Goal: Use online tool/utility: Utilize a website feature to perform a specific function

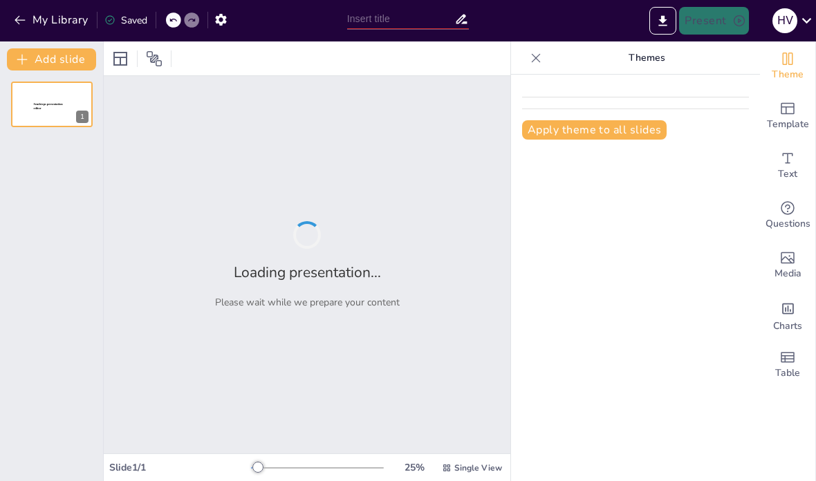
type input "Infectious and Inflammatory Responses: Assessing Knowledge in Nursing Care"
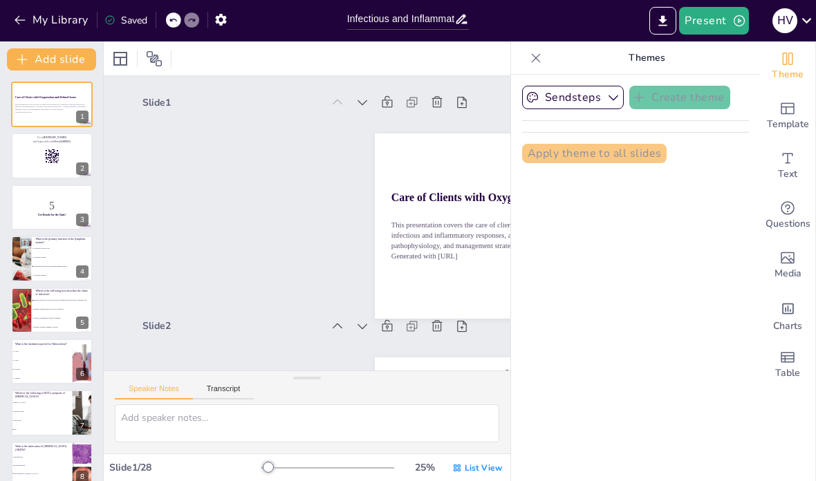
checkbox input "true"
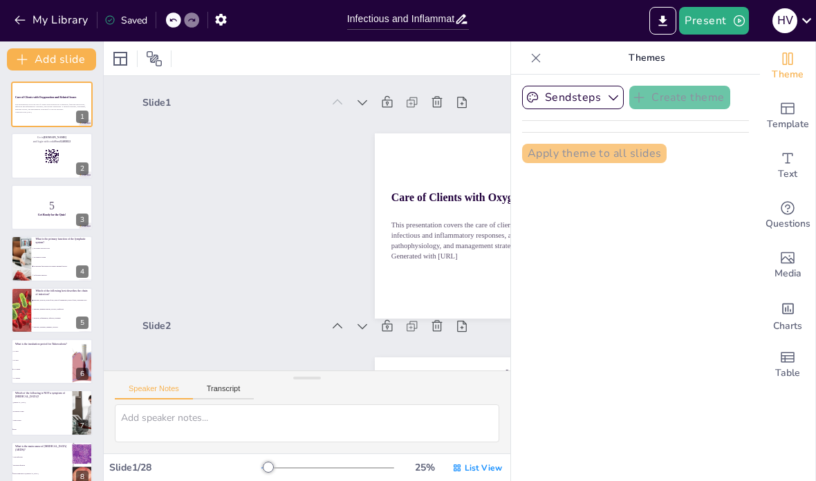
checkbox input "true"
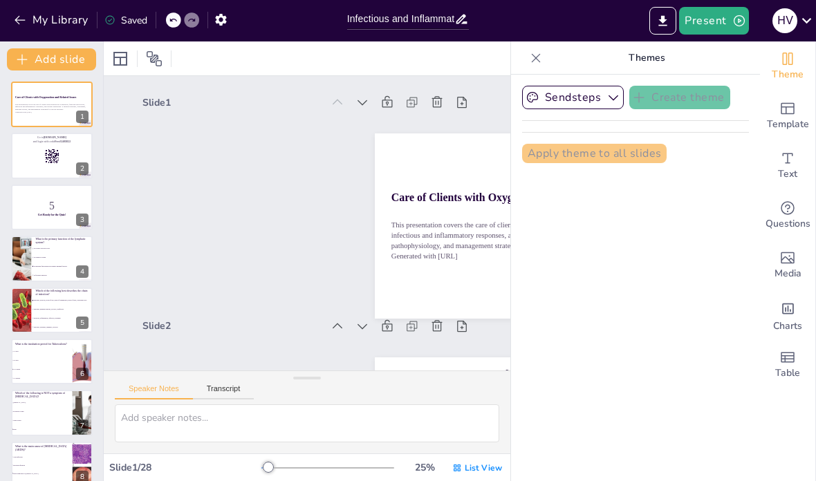
checkbox input "true"
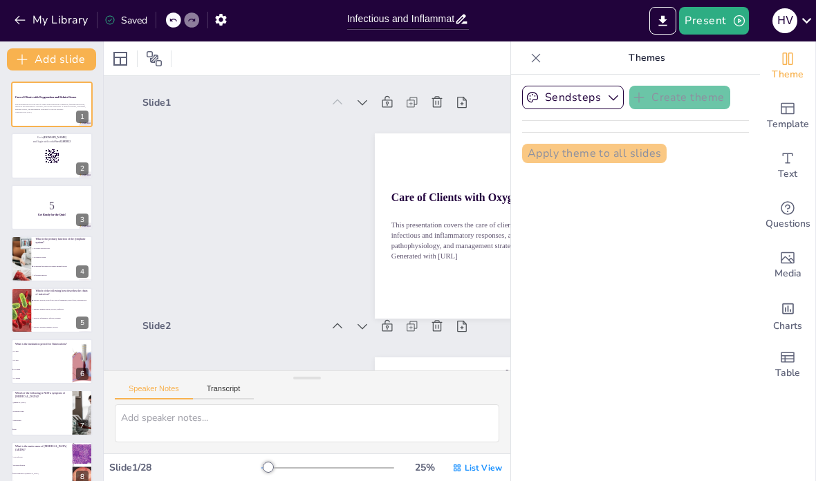
checkbox input "true"
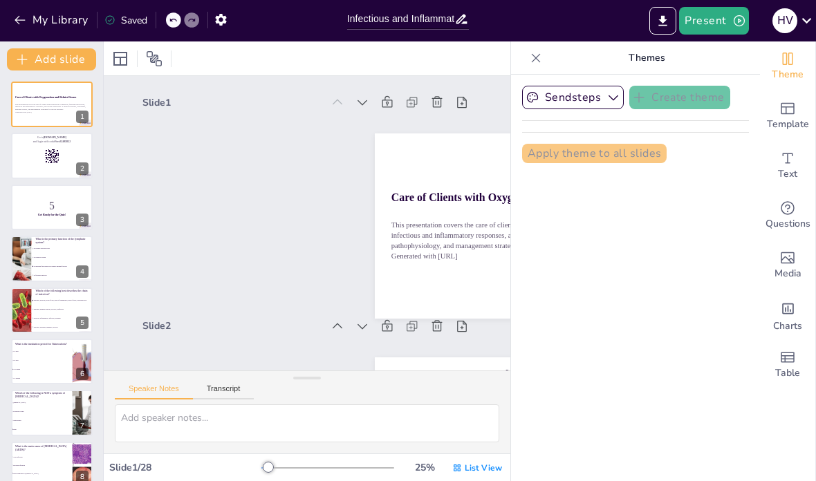
checkbox input "true"
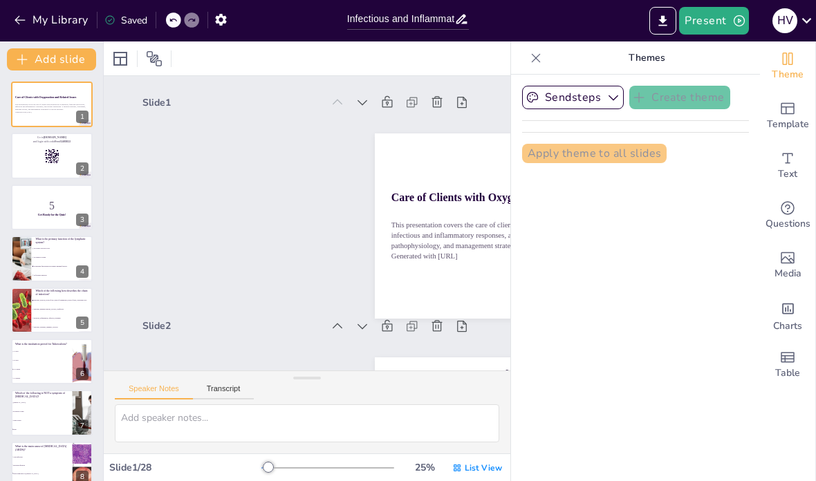
checkbox input "true"
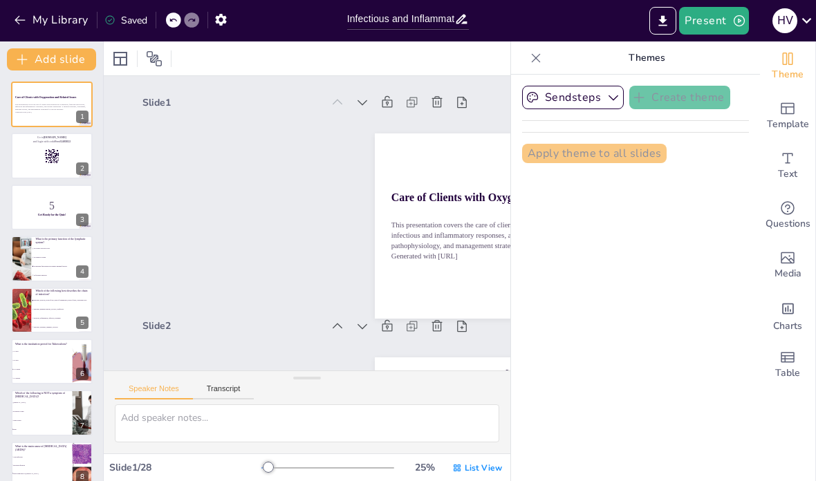
checkbox input "true"
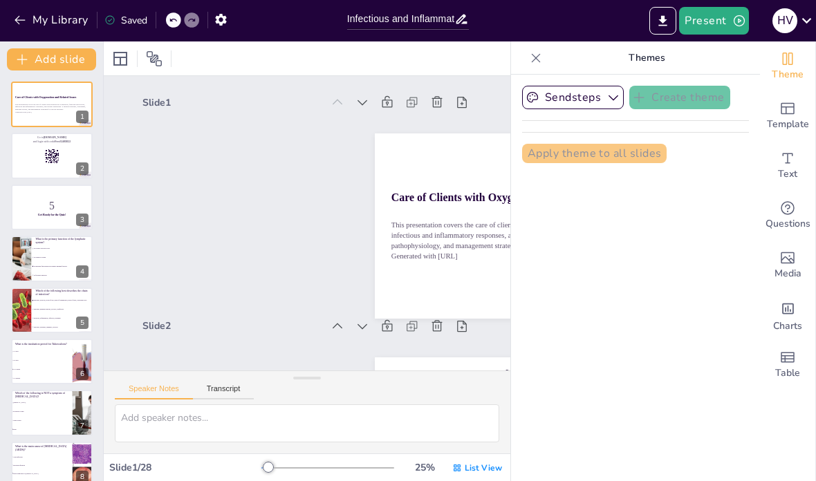
checkbox input "true"
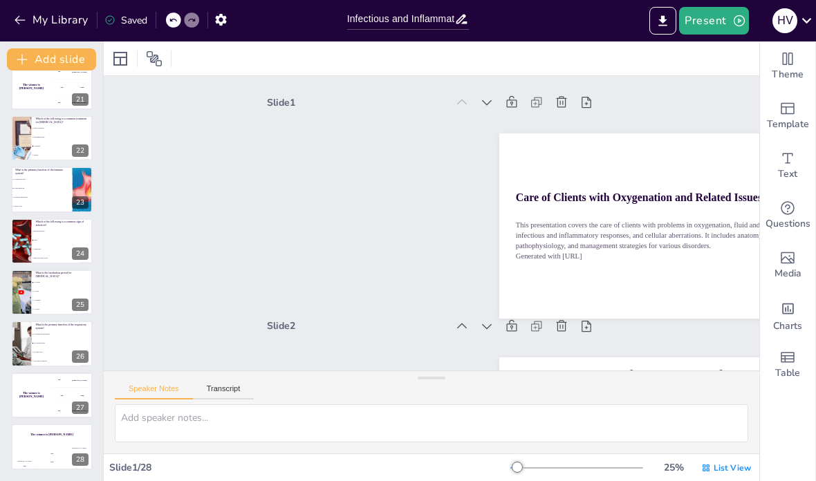
scroll to position [1046, 0]
click at [39, 454] on div "Jaap" at bounding box center [52, 454] width 27 height 2
checkbox input "true"
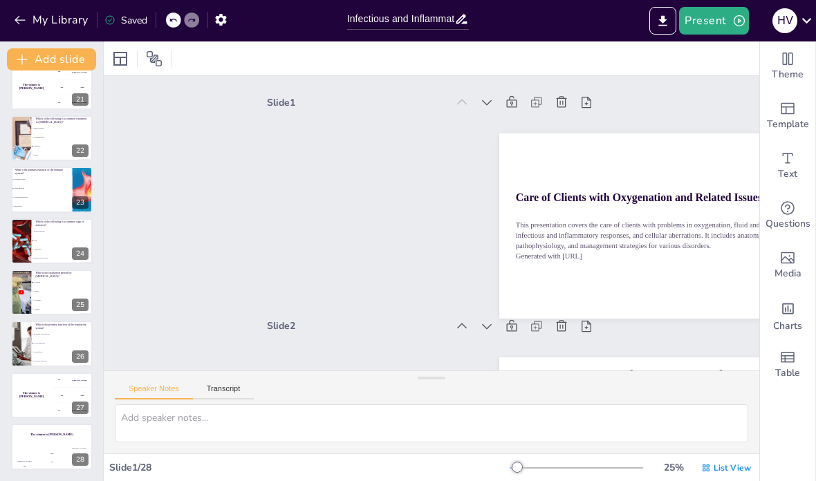
checkbox input "true"
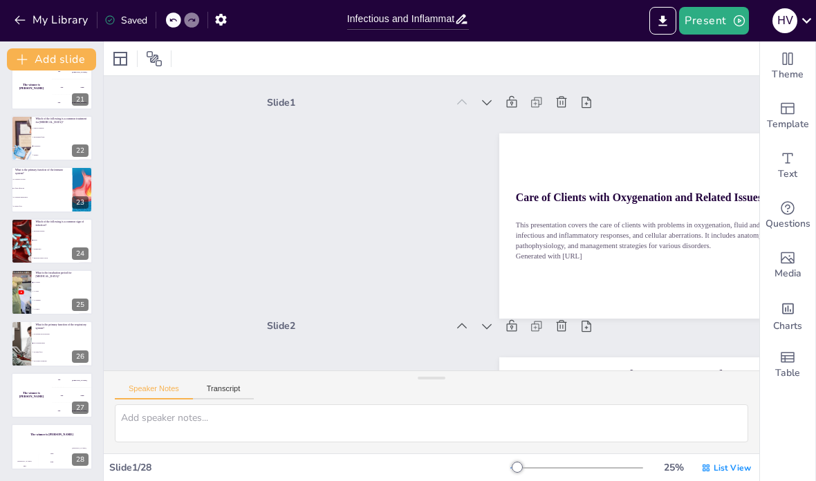
checkbox input "true"
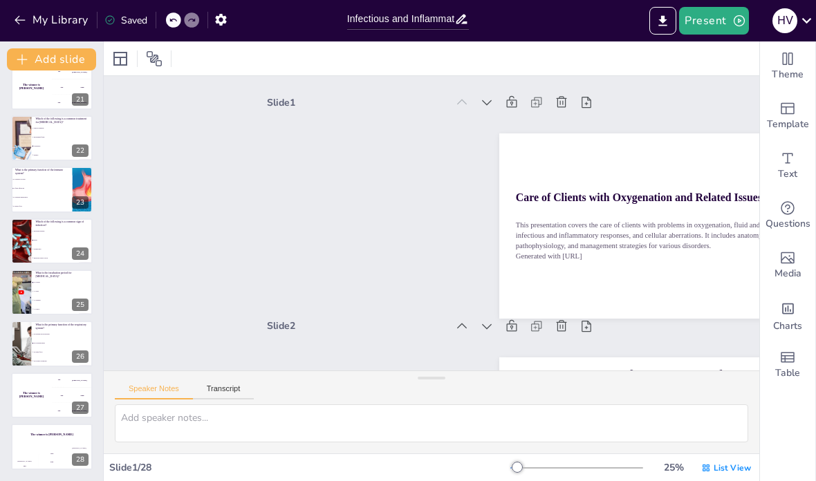
checkbox input "true"
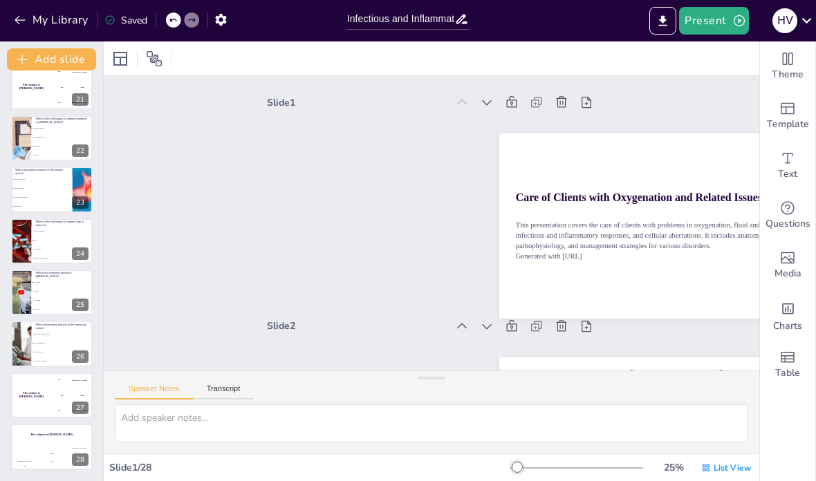
checkbox input "true"
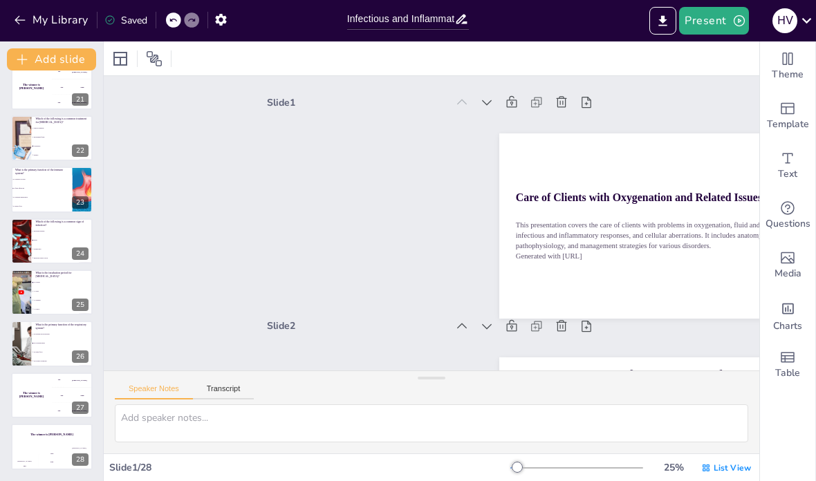
checkbox input "true"
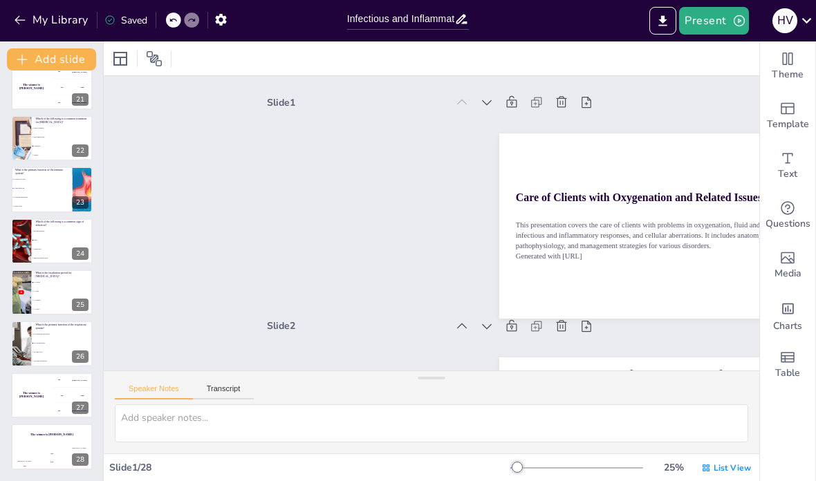
checkbox input "true"
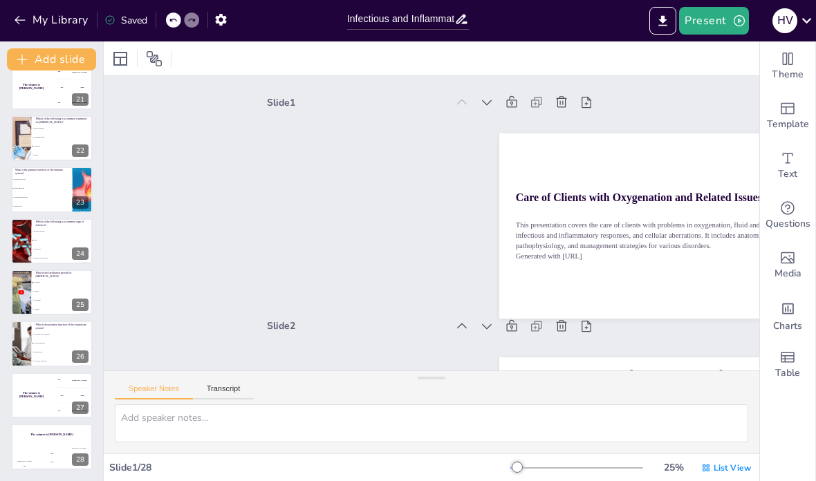
checkbox input "true"
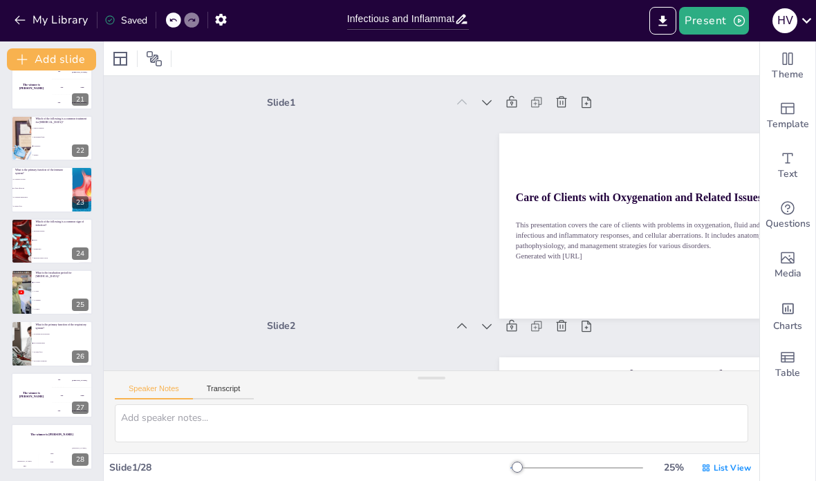
checkbox input "true"
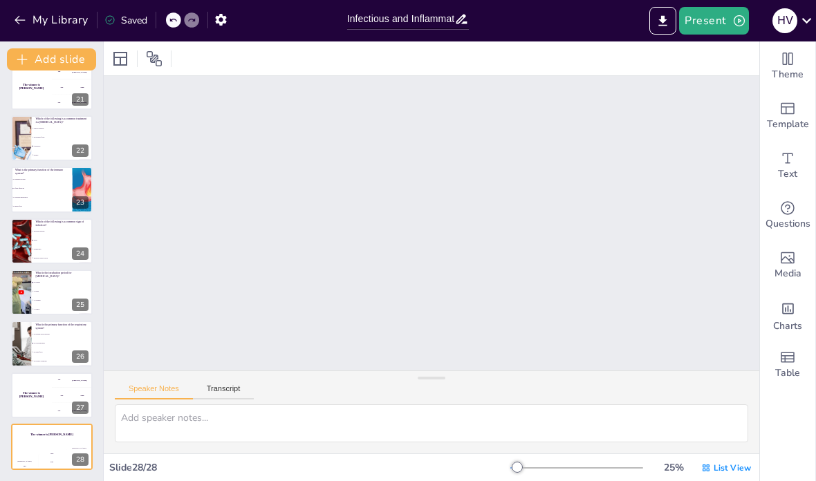
checkbox input "true"
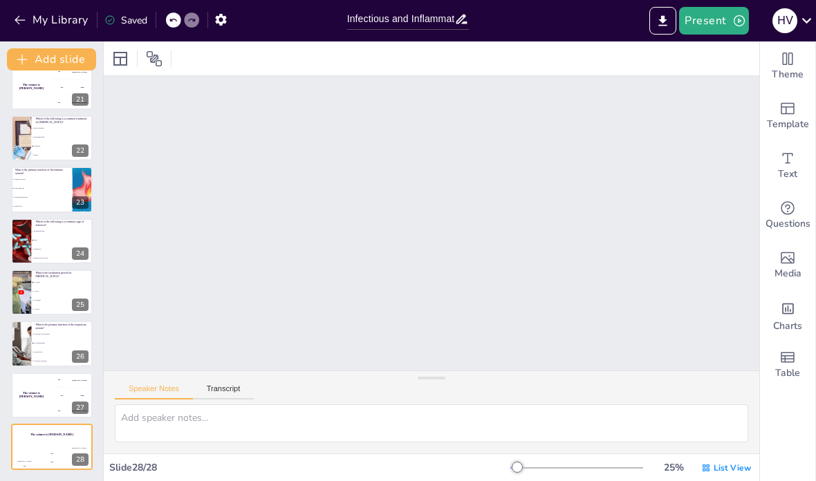
checkbox input "true"
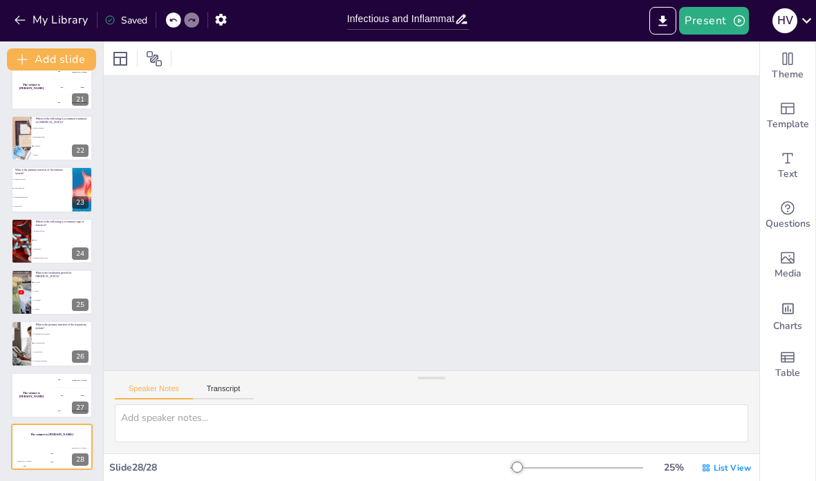
checkbox input "true"
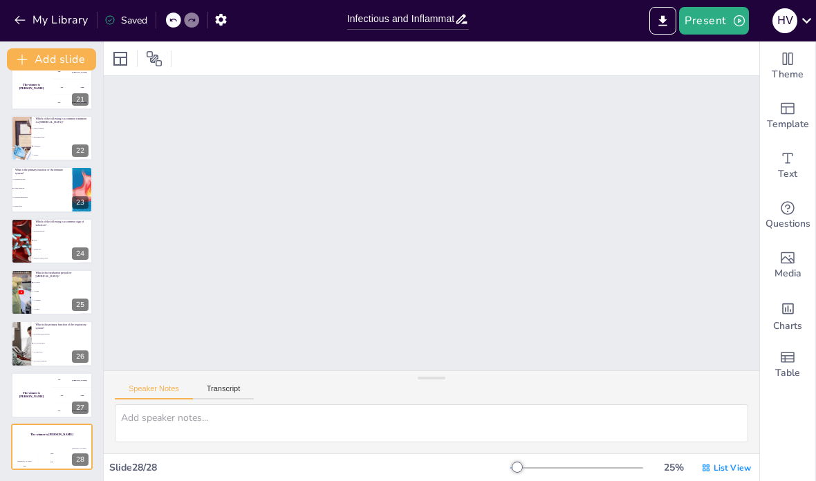
checkbox input "true"
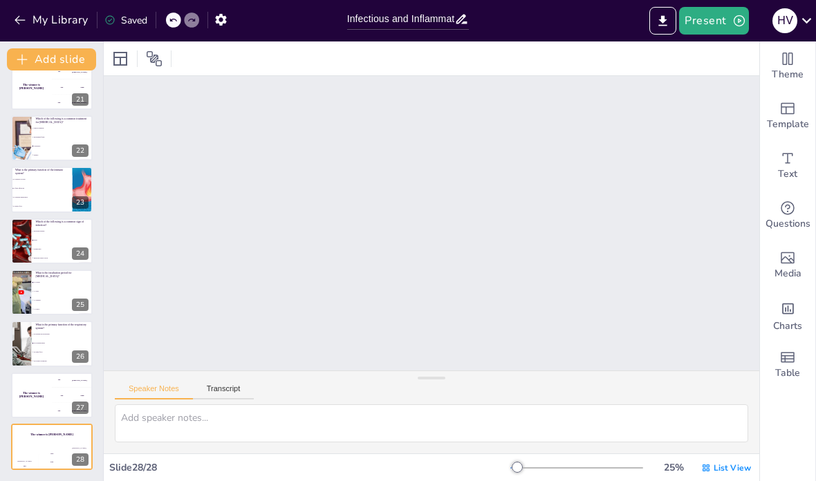
checkbox input "true"
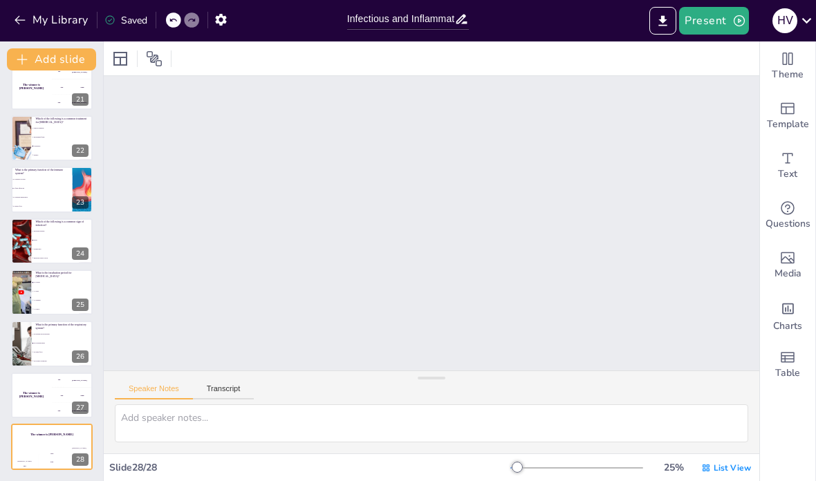
checkbox input "true"
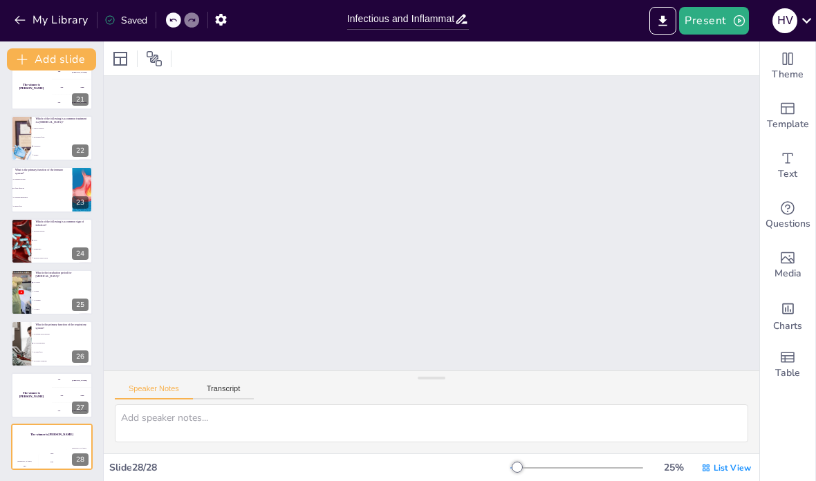
checkbox input "true"
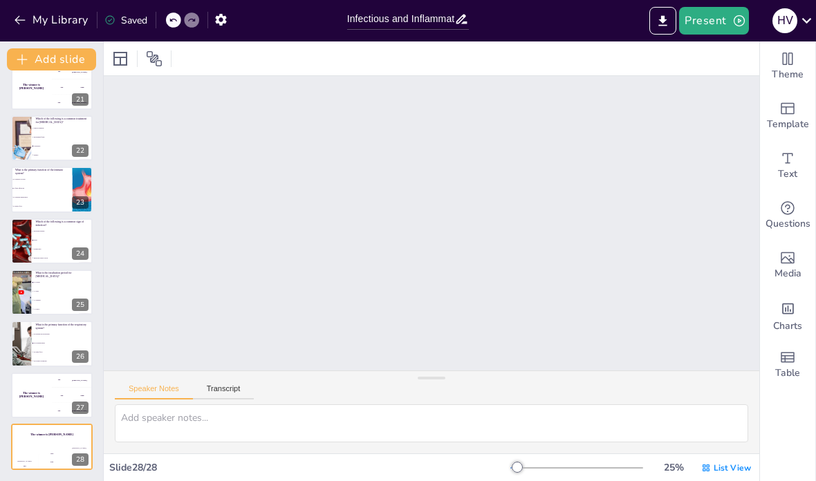
checkbox input "true"
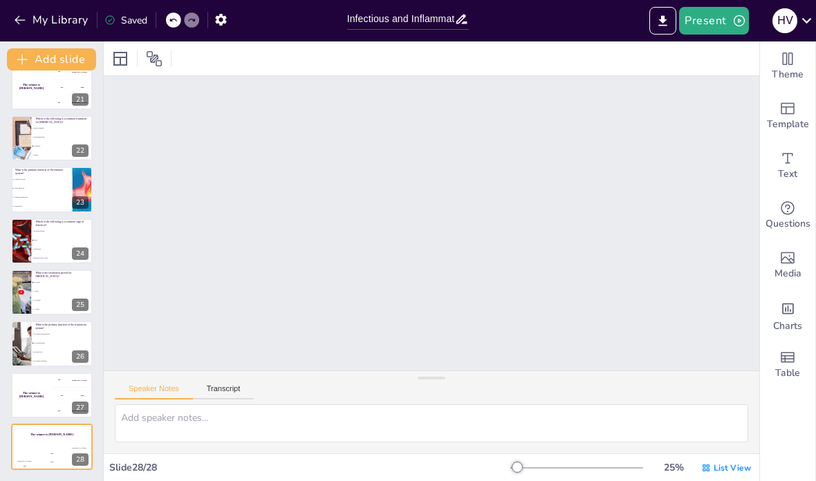
click at [22, 25] on icon "button" at bounding box center [20, 20] width 14 height 14
checkbox input "true"
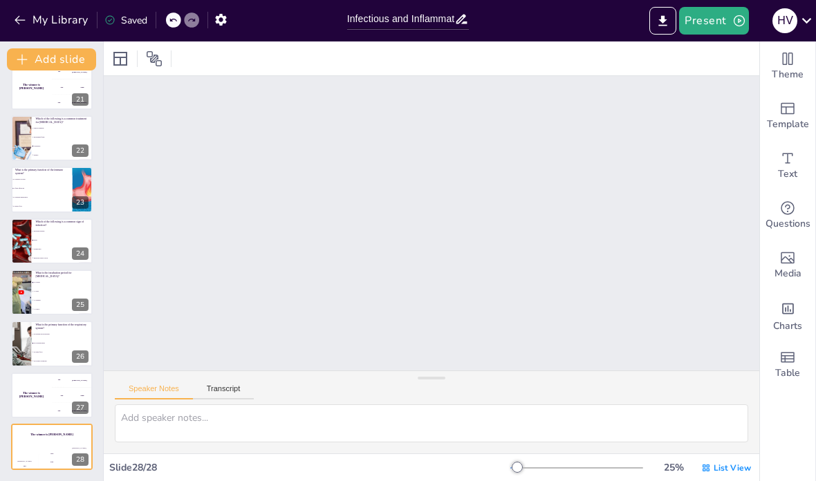
checkbox input "true"
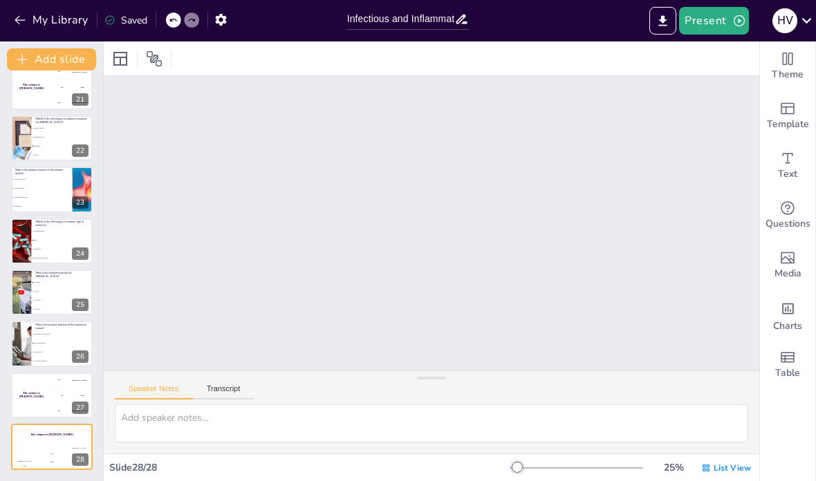
checkbox input "true"
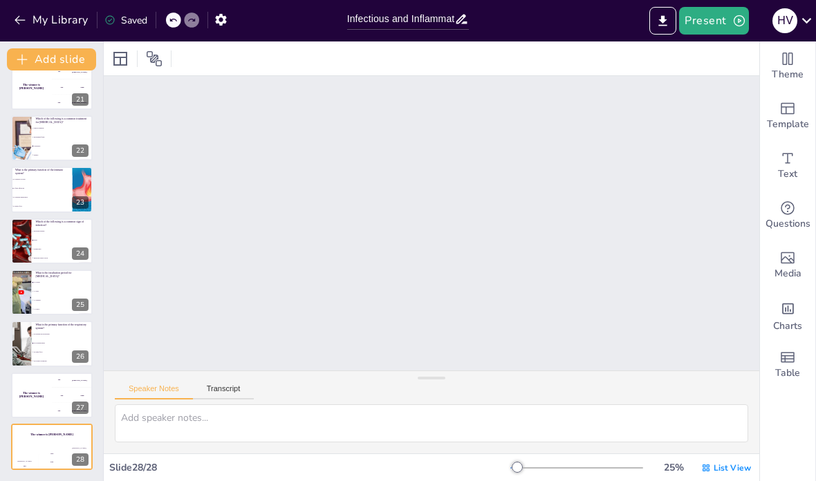
checkbox input "true"
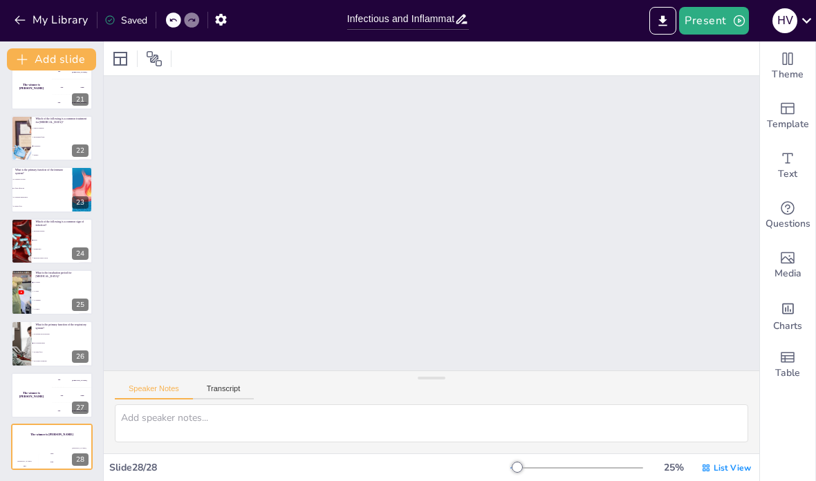
checkbox input "true"
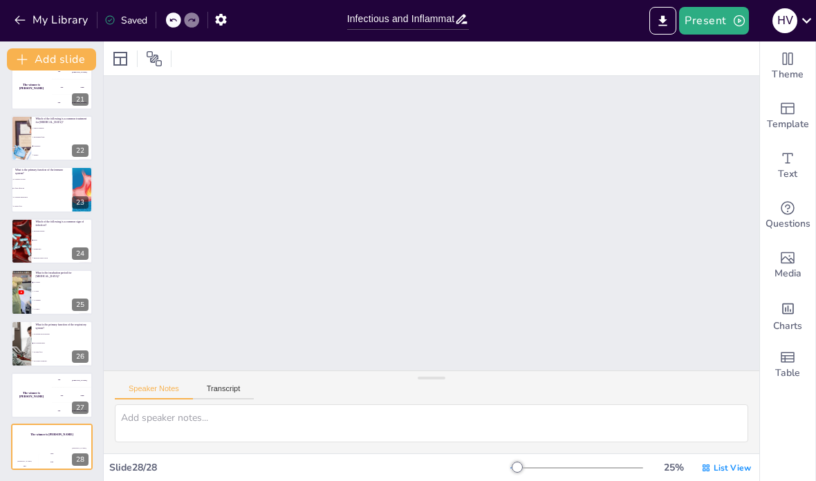
checkbox input "true"
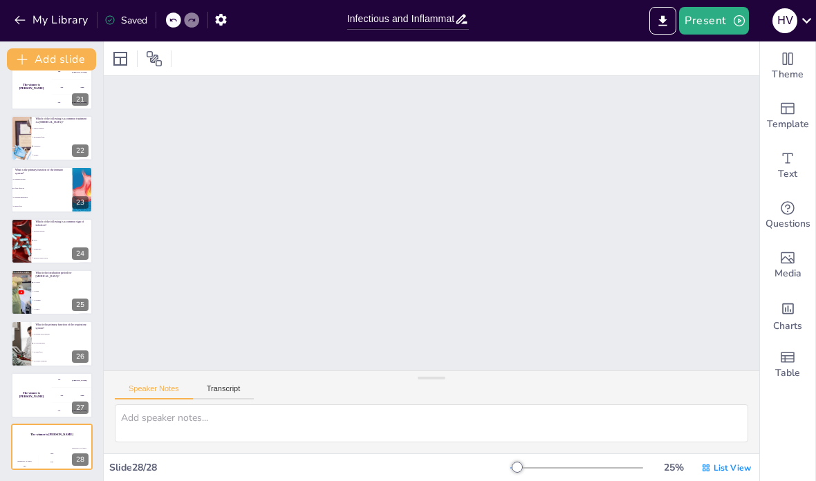
checkbox input "true"
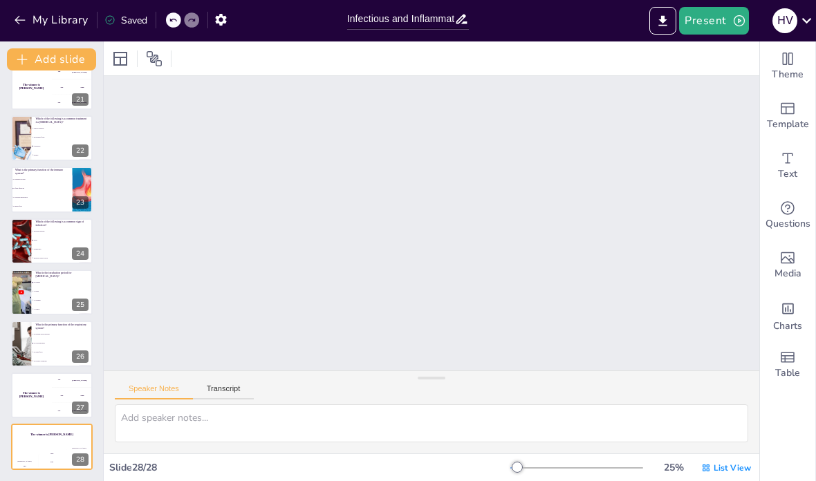
checkbox input "true"
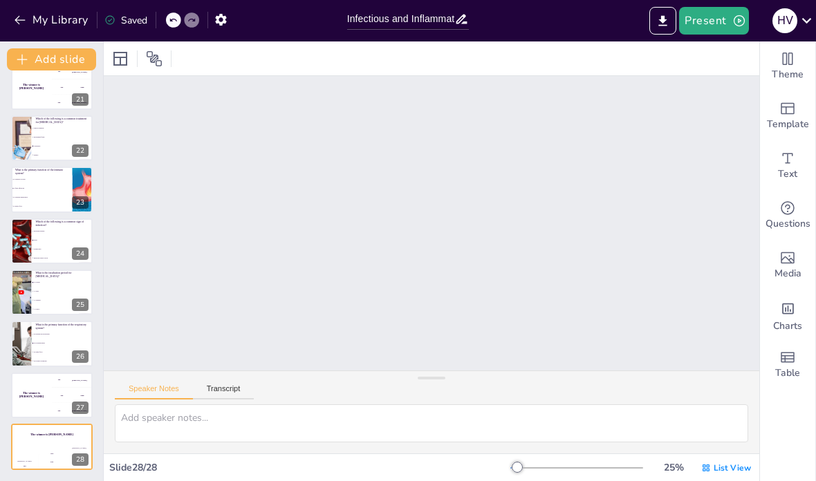
checkbox input "true"
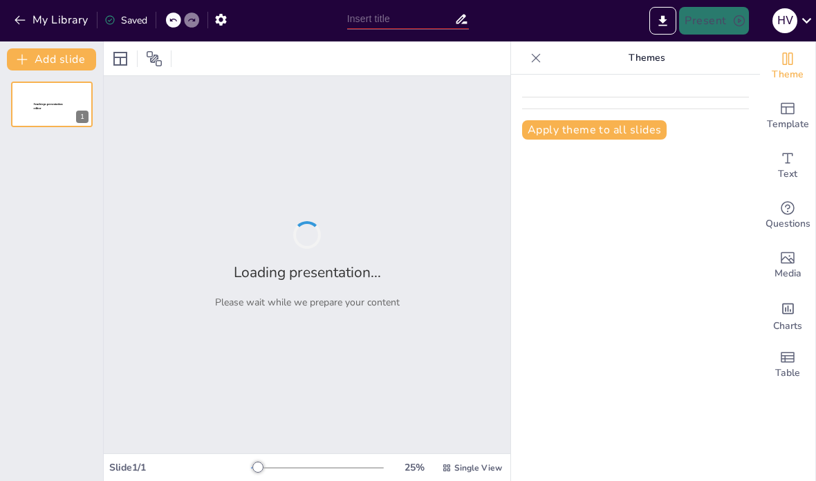
click at [541, 62] on icon at bounding box center [536, 58] width 14 height 14
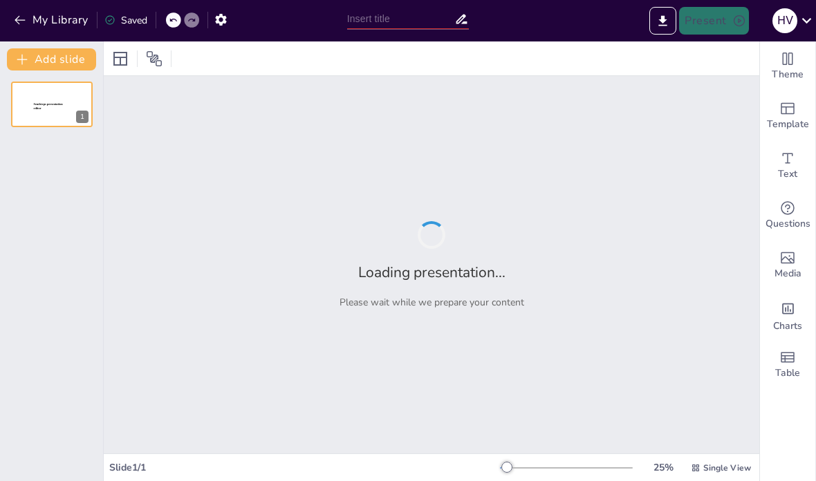
type input "Infectious and Inflammatory Responses: Assessing Knowledge in Nursing Care"
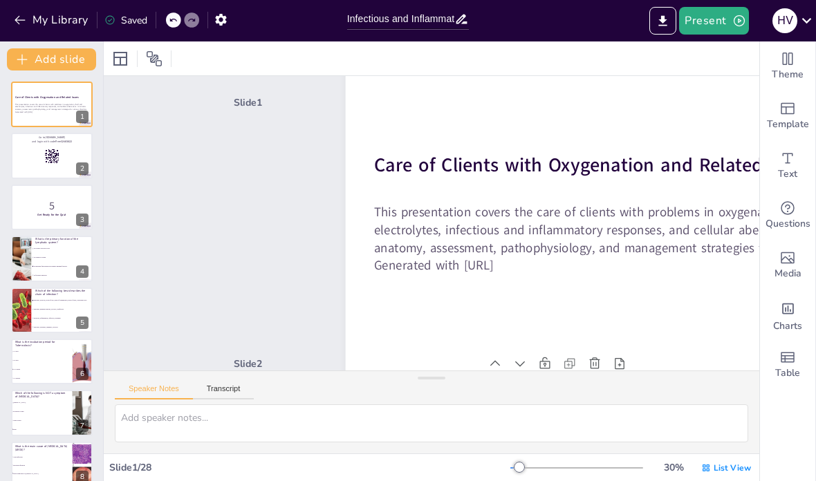
checkbox input "true"
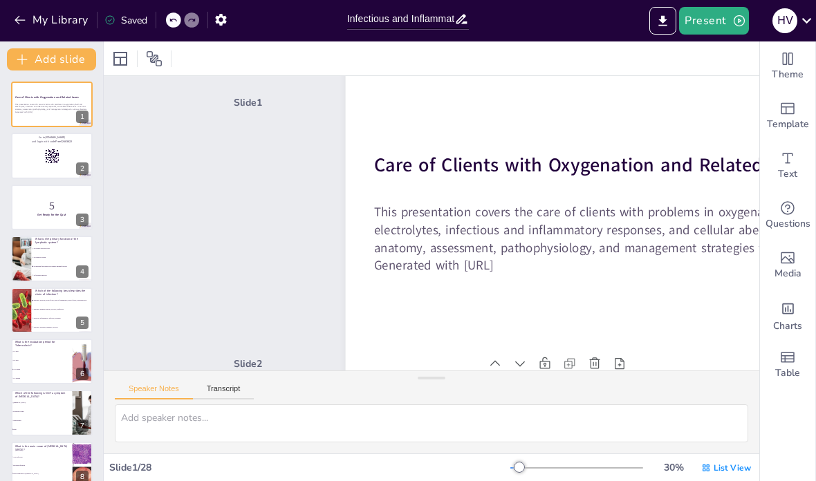
checkbox input "true"
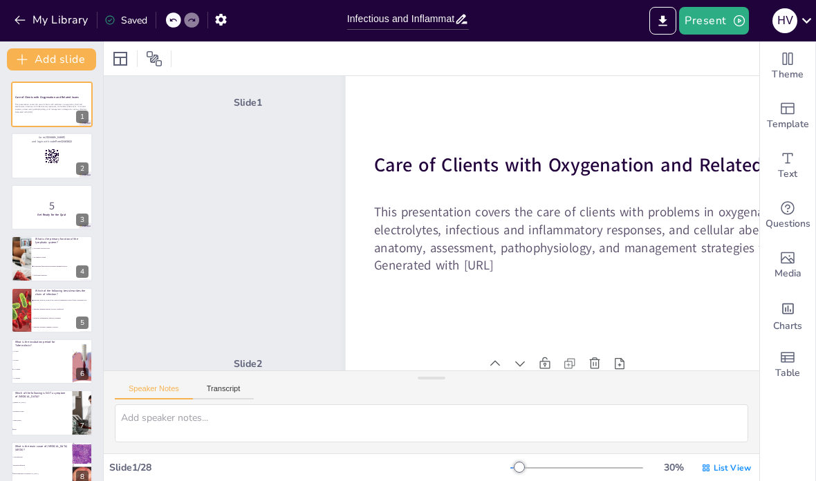
checkbox input "true"
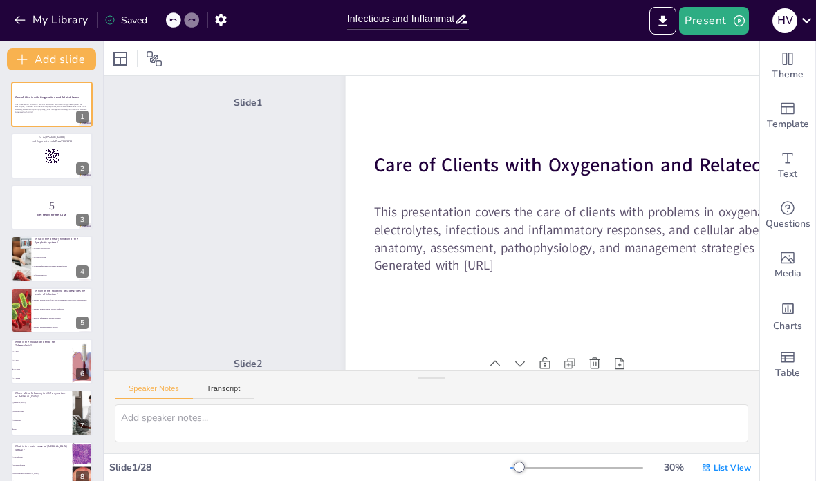
checkbox input "true"
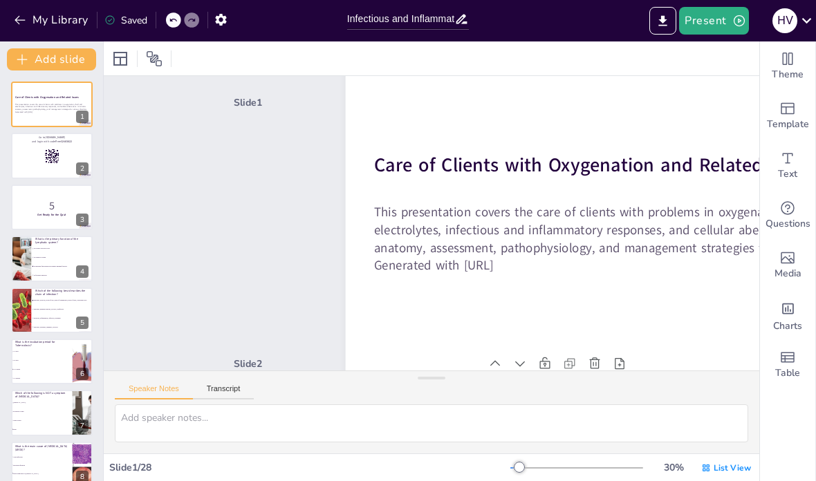
checkbox input "true"
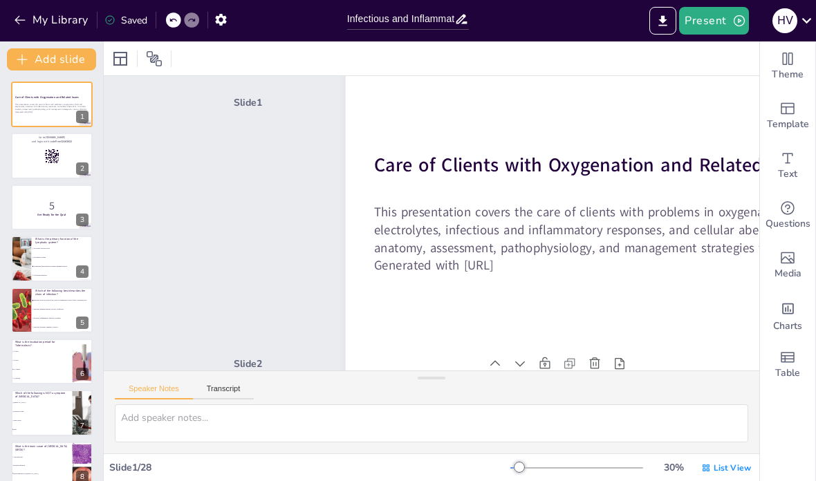
checkbox input "true"
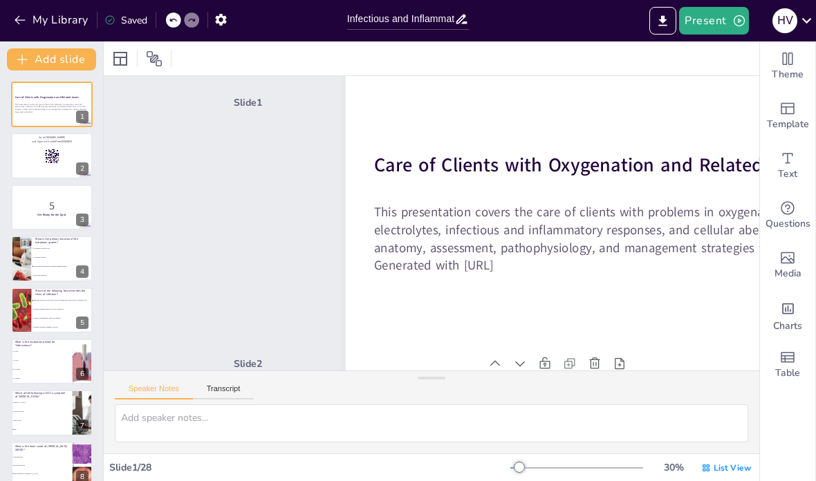
checkbox input "true"
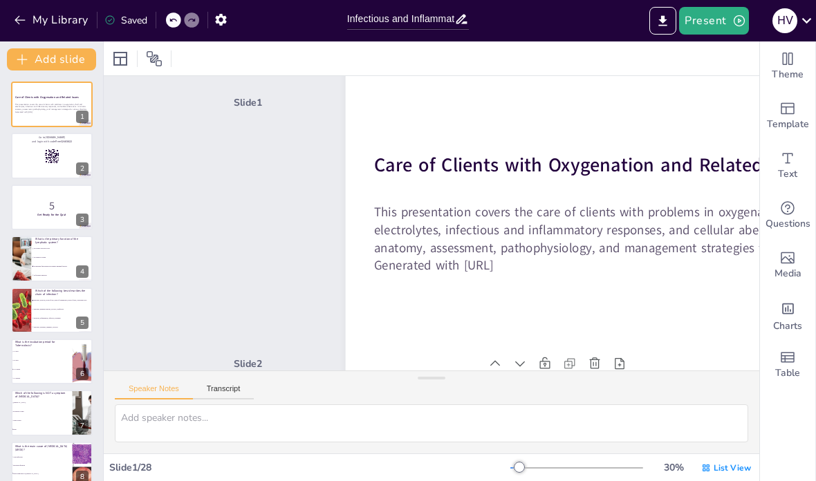
checkbox input "true"
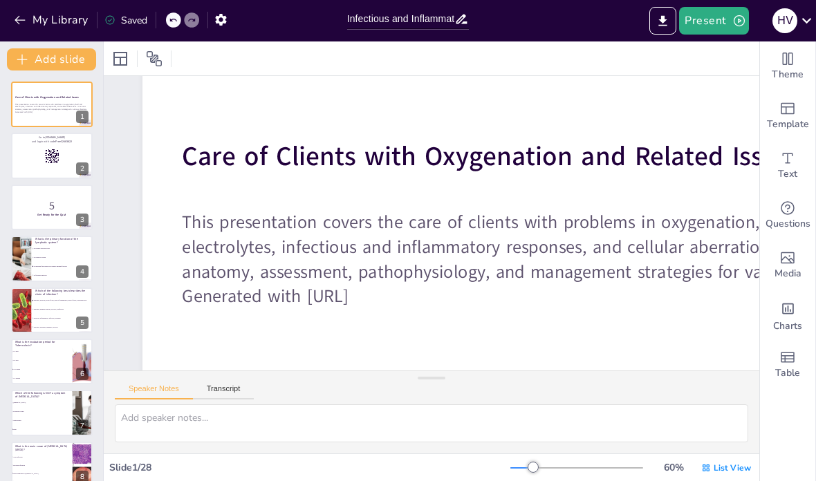
checkbox input "true"
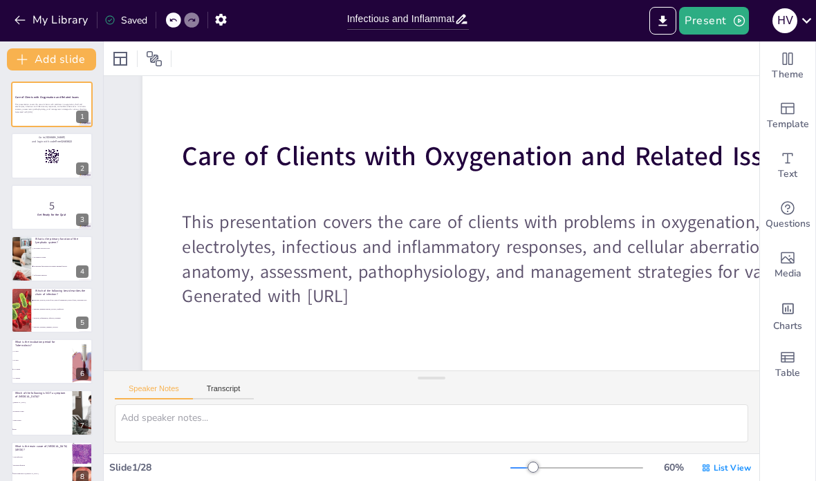
checkbox input "true"
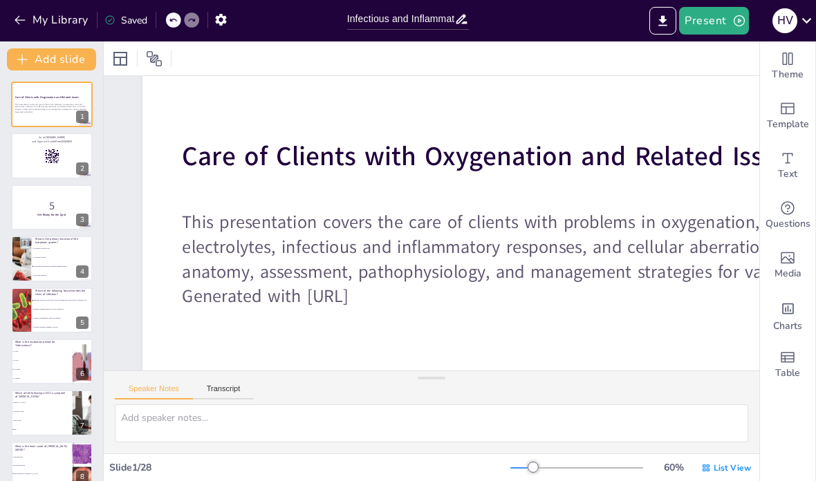
checkbox input "true"
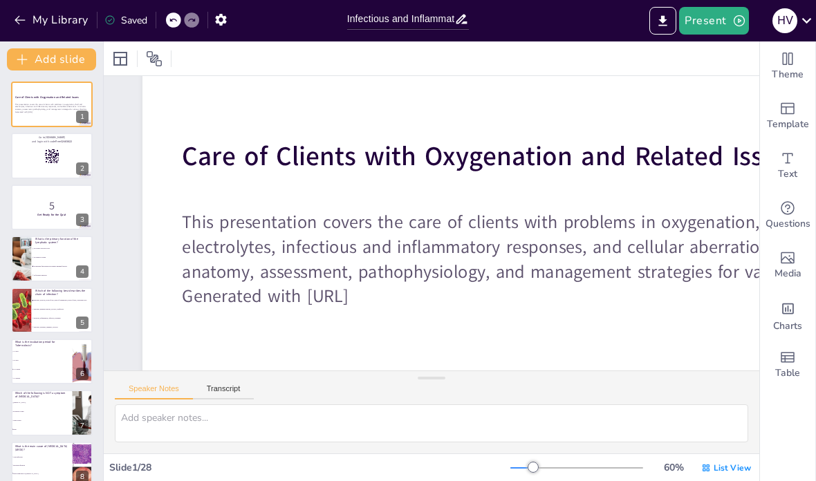
checkbox input "true"
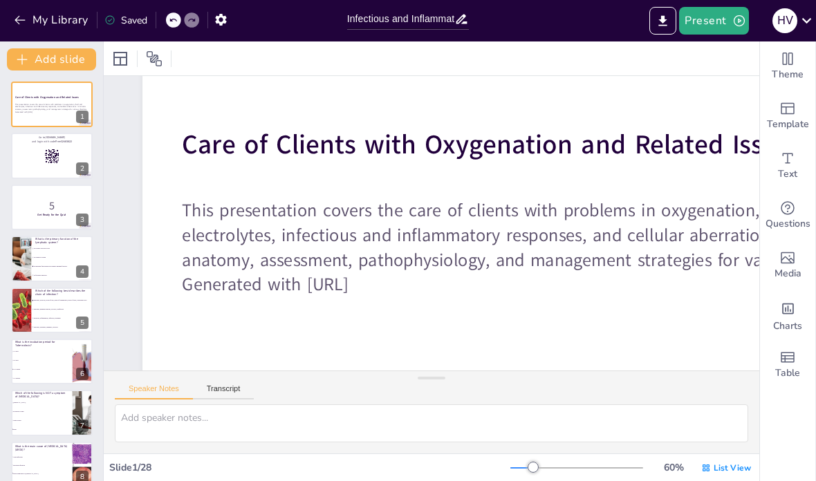
checkbox input "true"
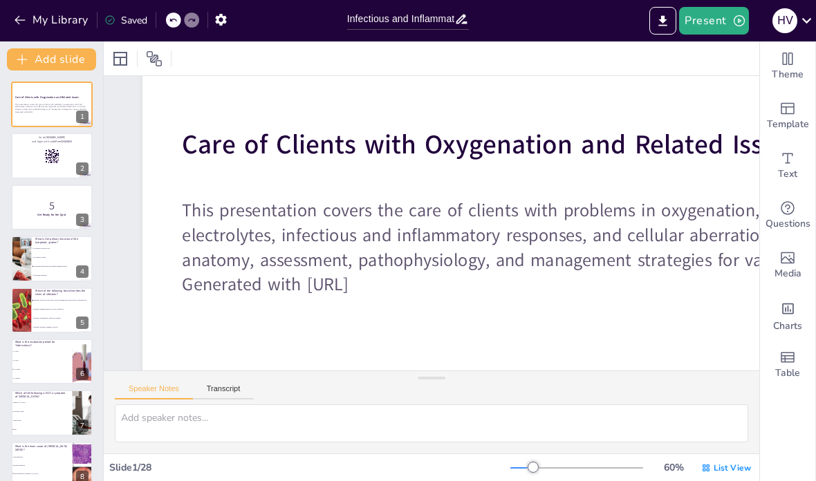
checkbox input "true"
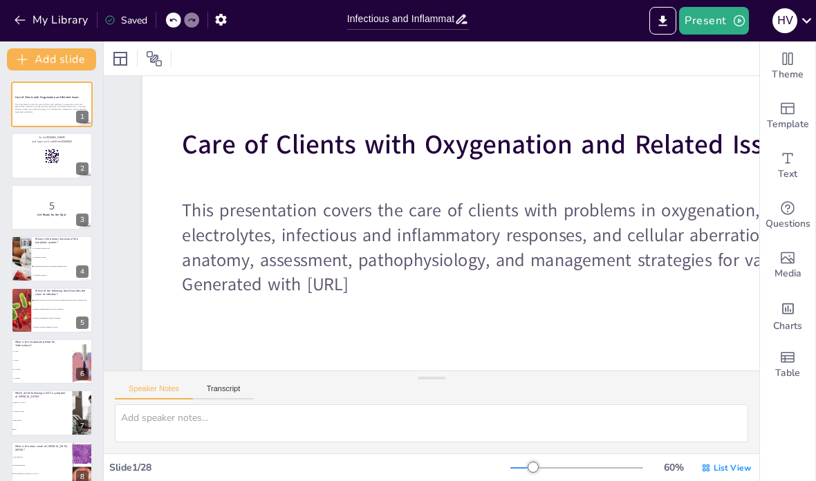
checkbox input "true"
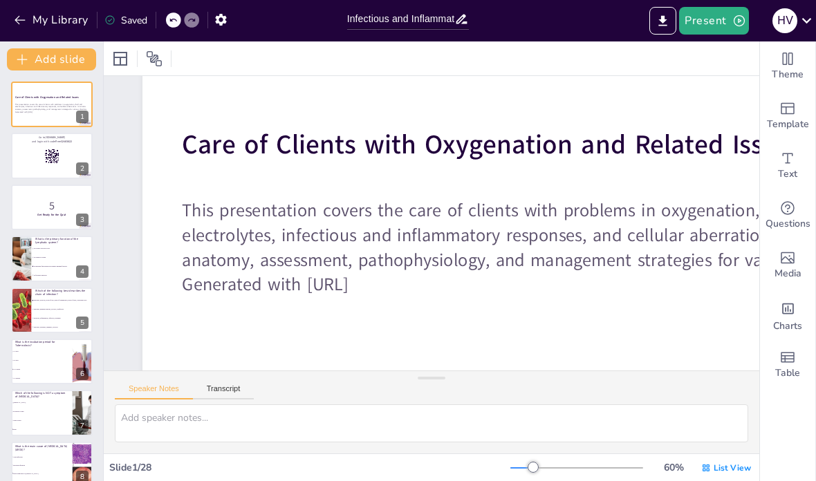
checkbox input "true"
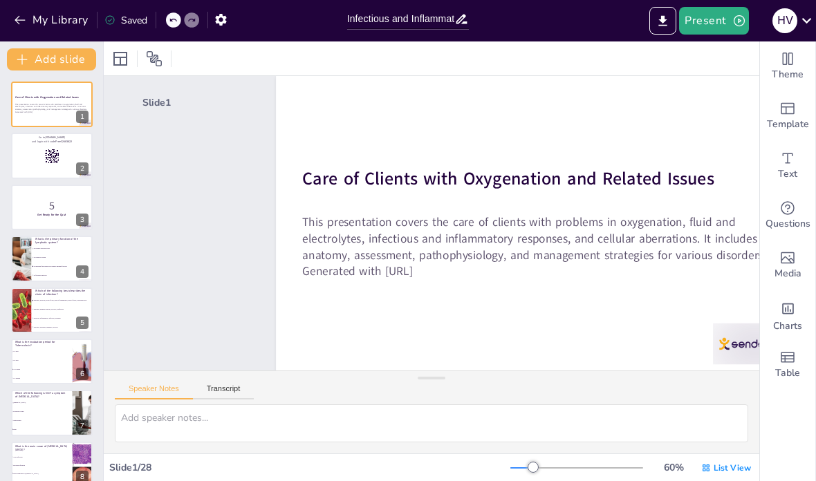
checkbox input "true"
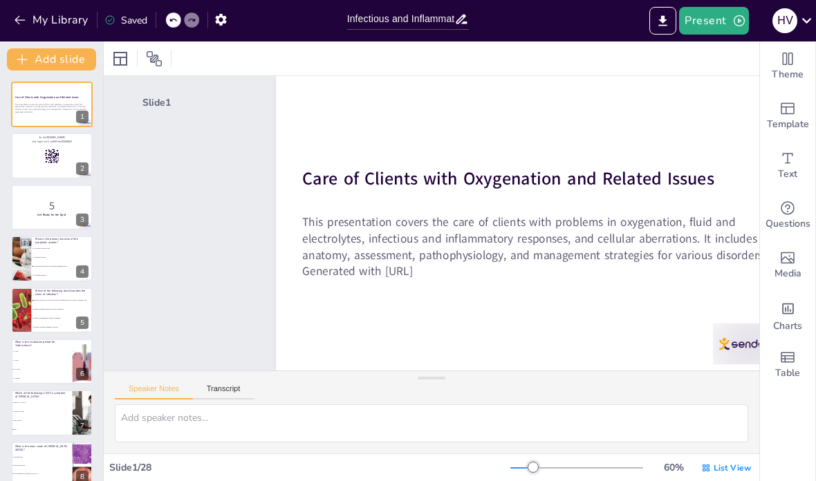
checkbox input "true"
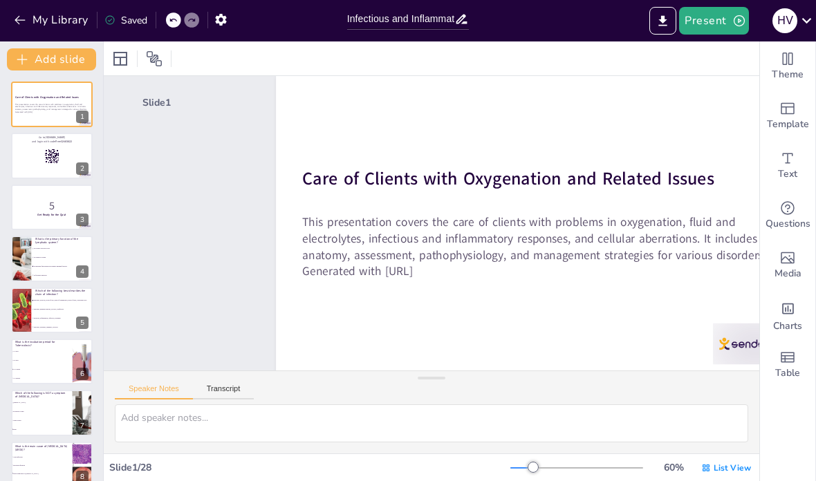
checkbox input "true"
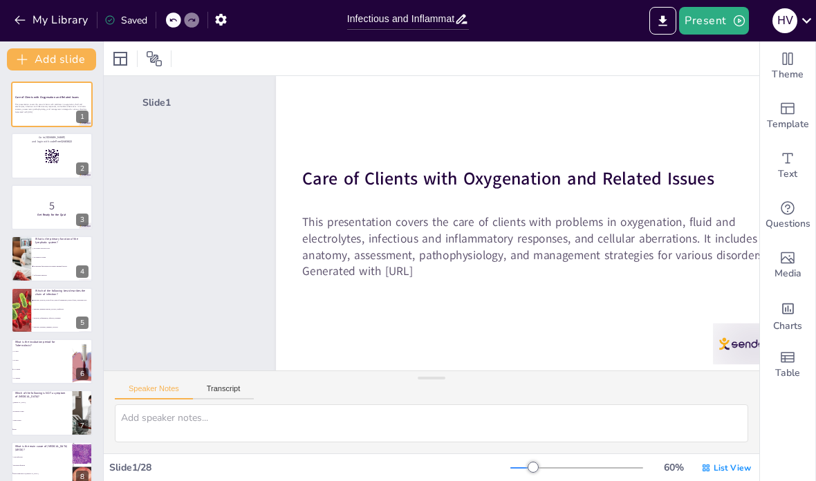
checkbox input "true"
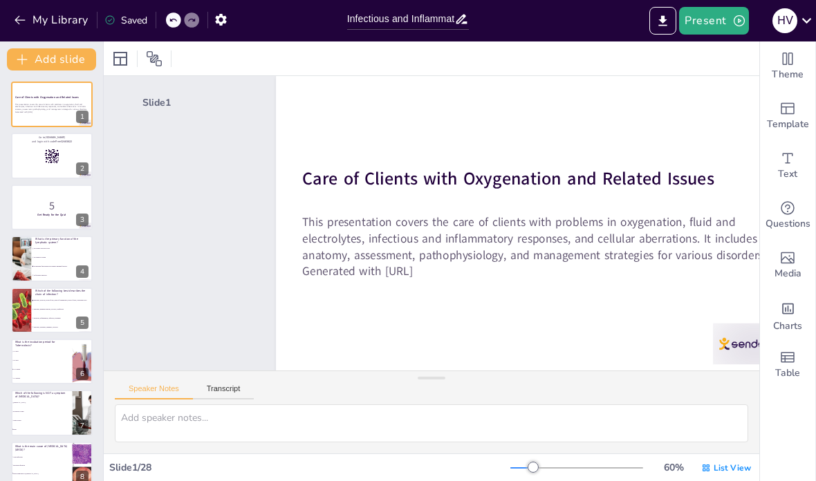
checkbox input "true"
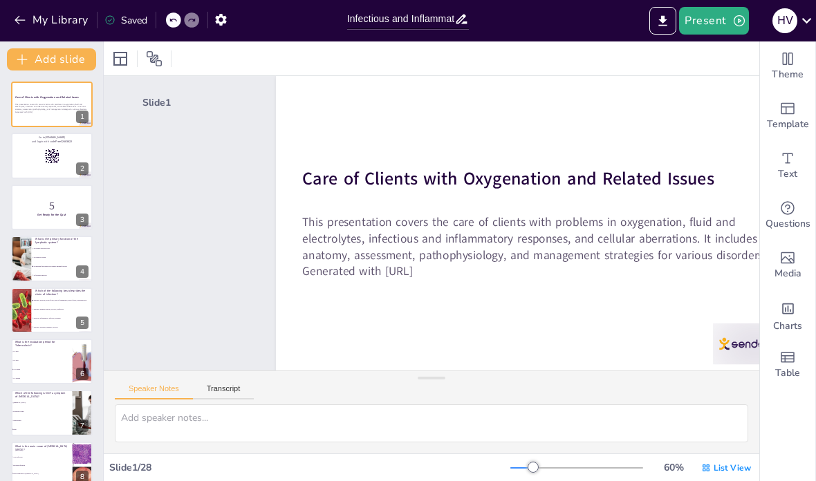
checkbox input "true"
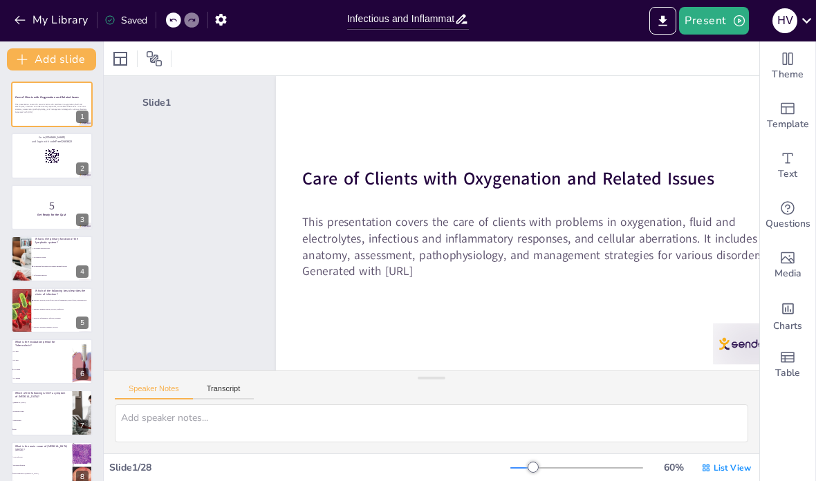
checkbox input "true"
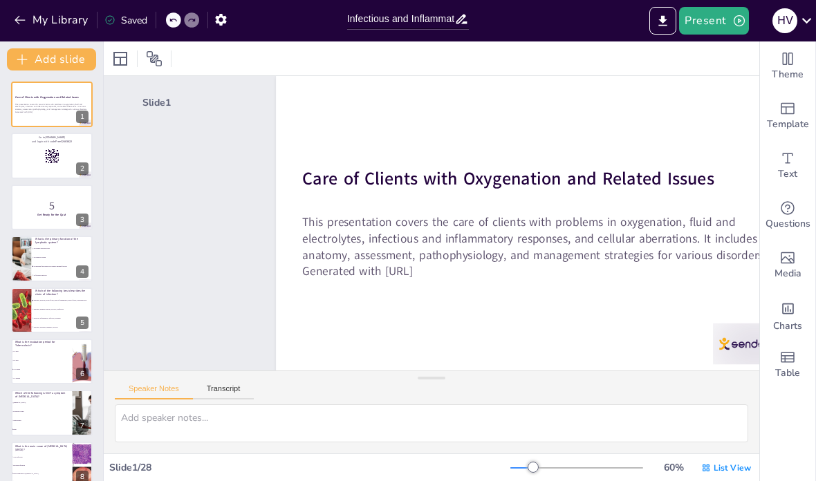
checkbox input "true"
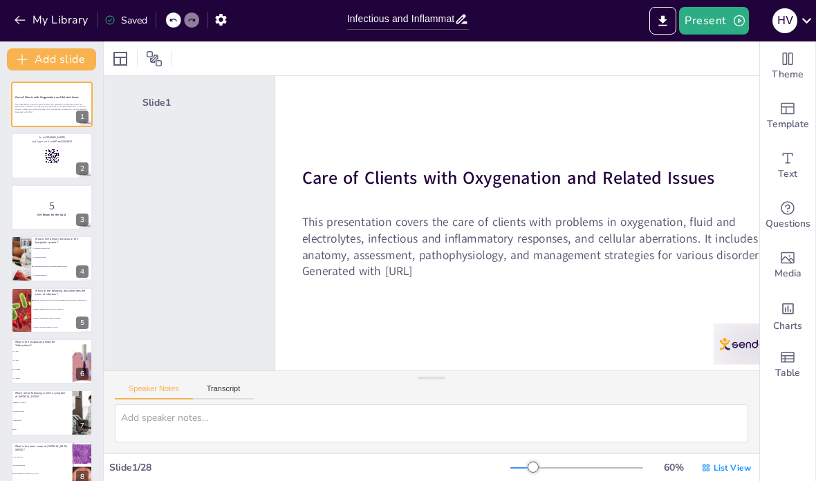
checkbox input "true"
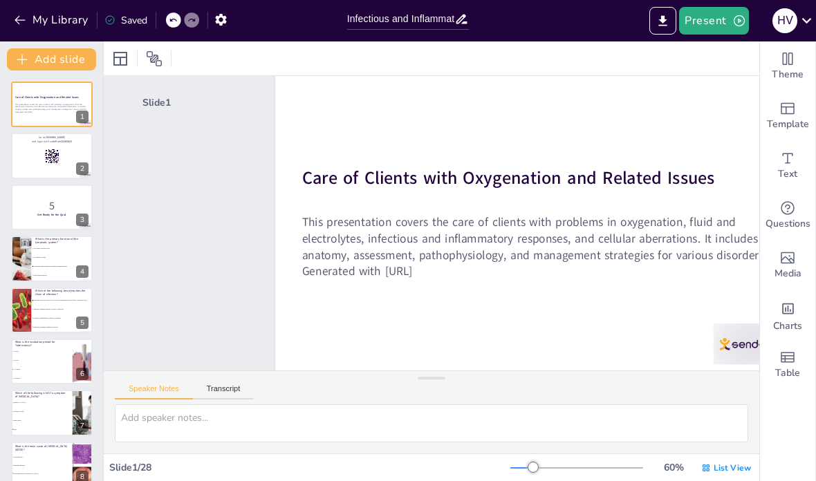
checkbox input "true"
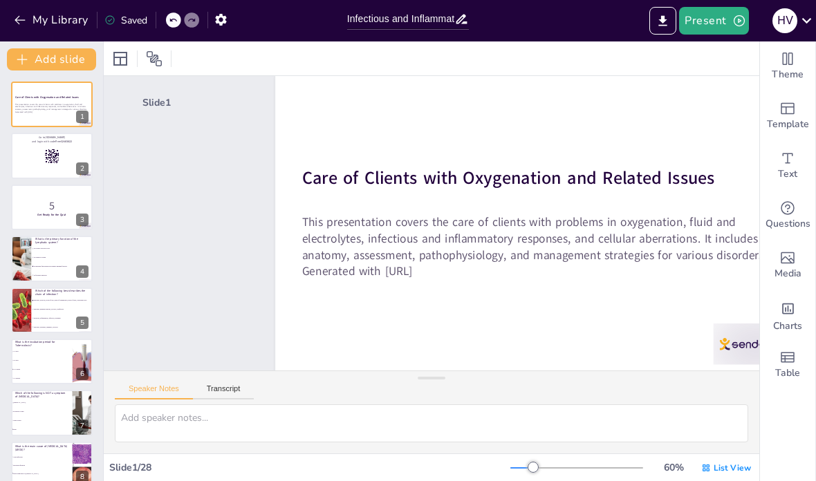
checkbox input "true"
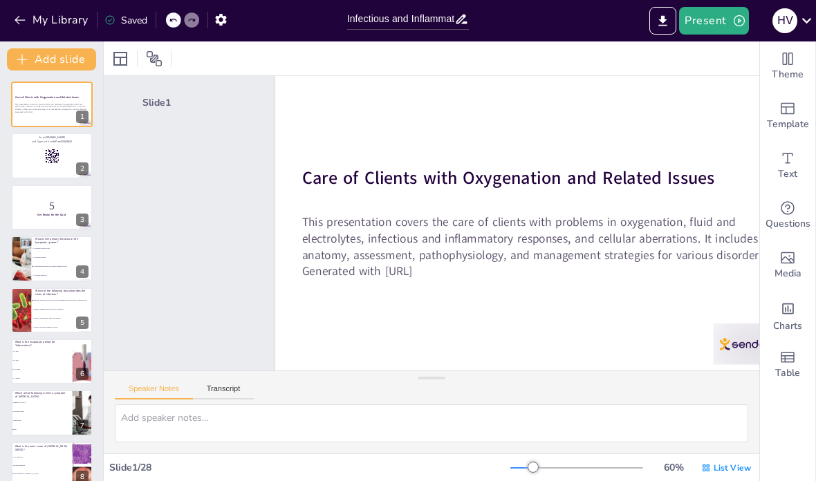
checkbox input "true"
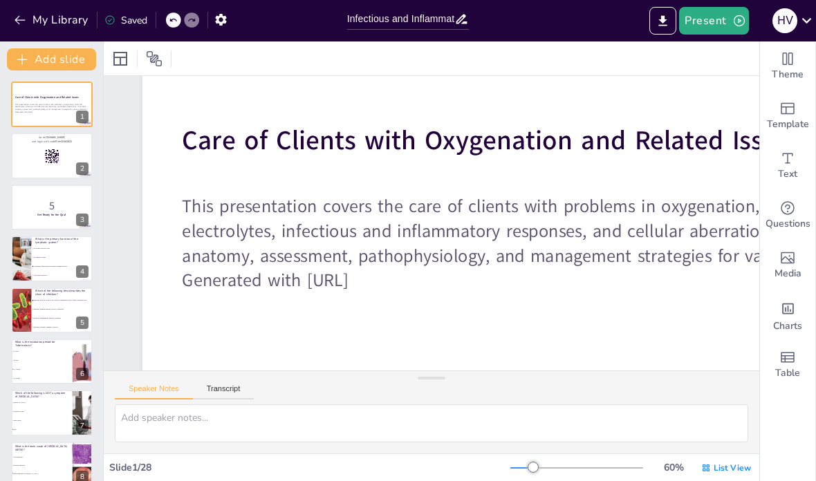
click at [44, 154] on div at bounding box center [52, 156] width 82 height 46
checkbox input "true"
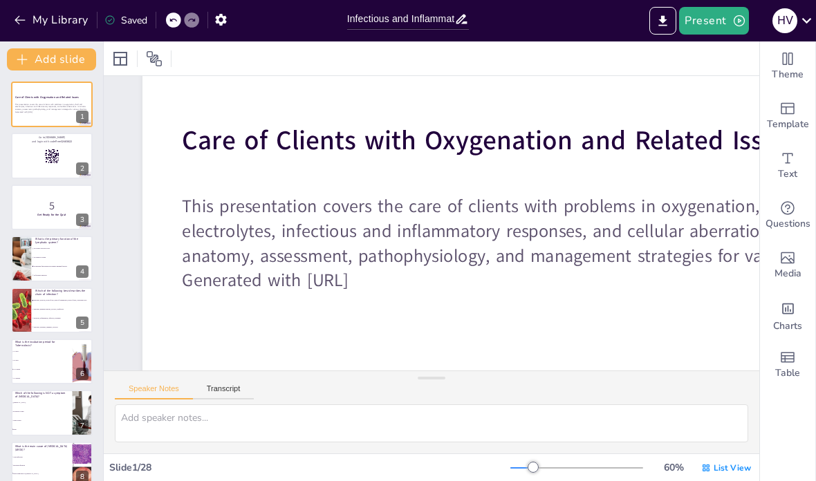
checkbox input "true"
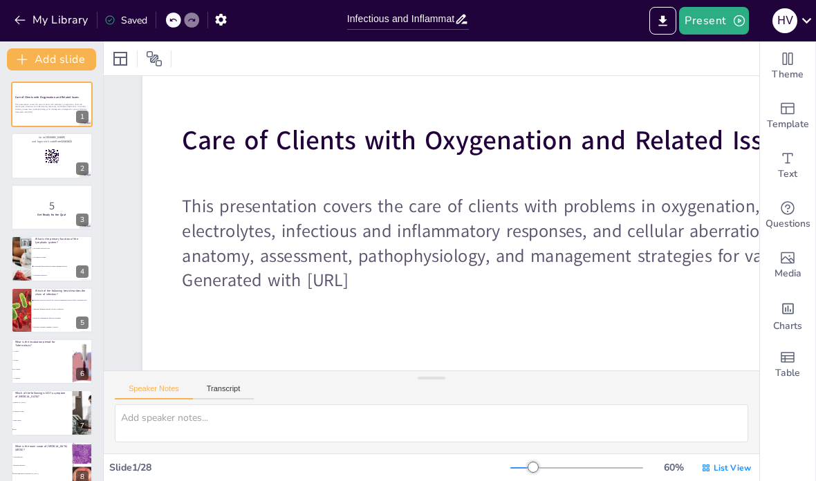
checkbox input "true"
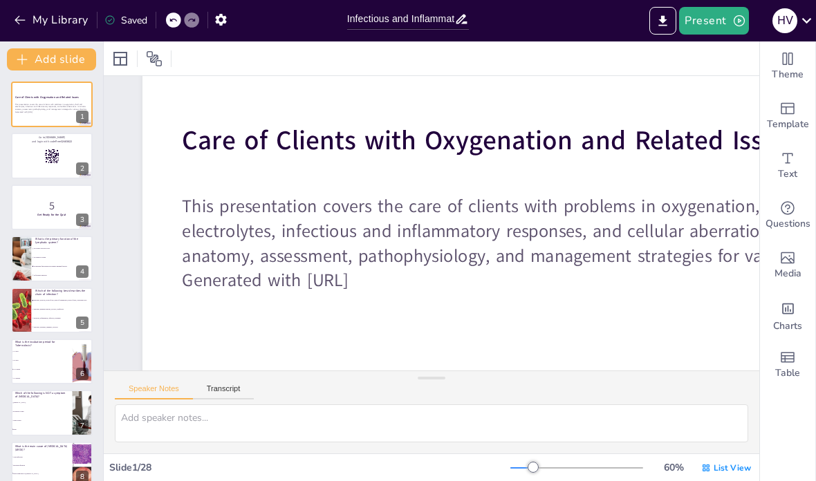
checkbox input "true"
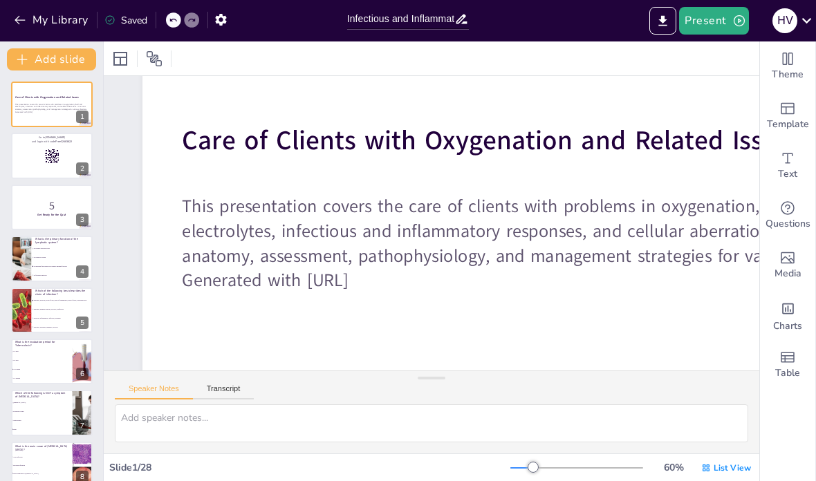
checkbox input "true"
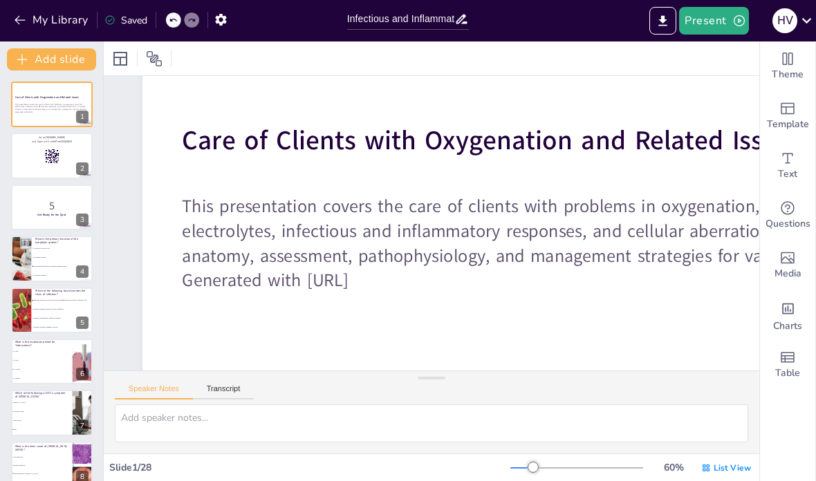
checkbox input "true"
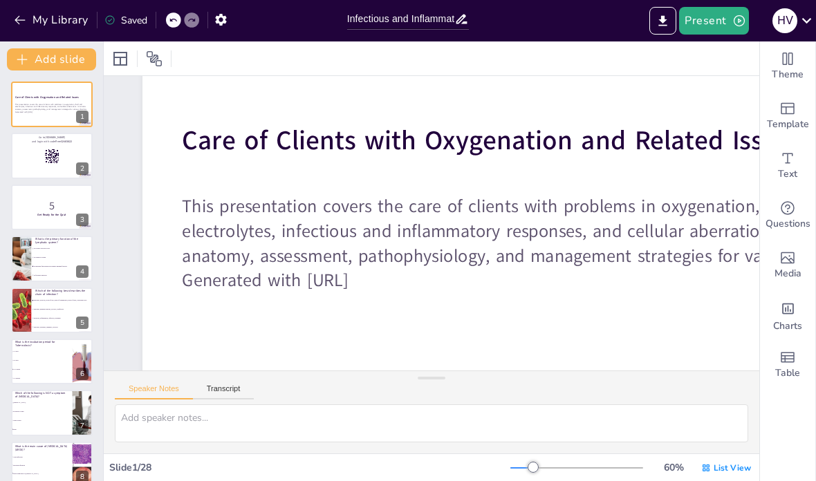
checkbox input "true"
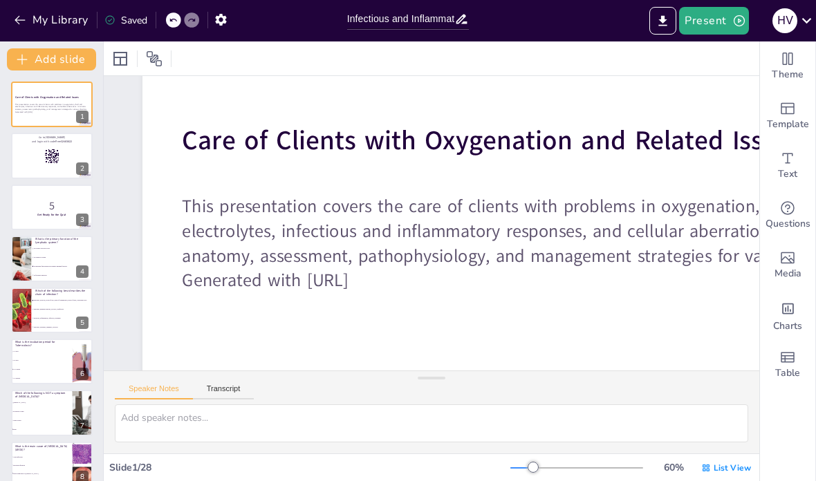
checkbox input "true"
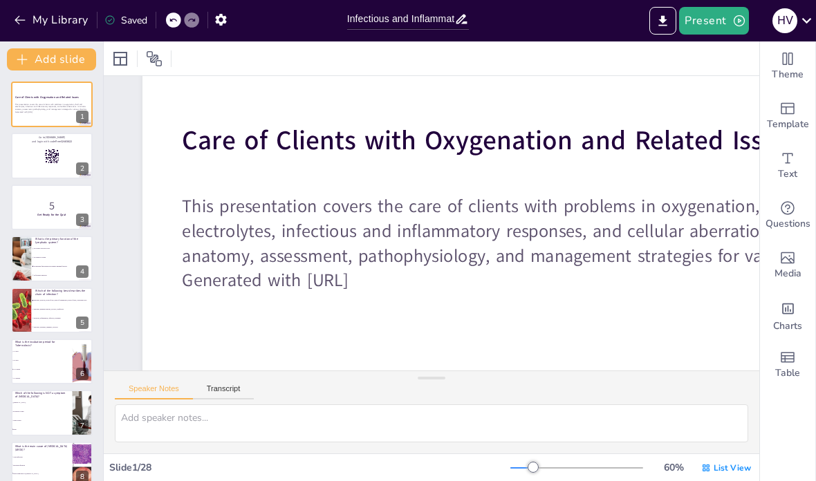
checkbox input "true"
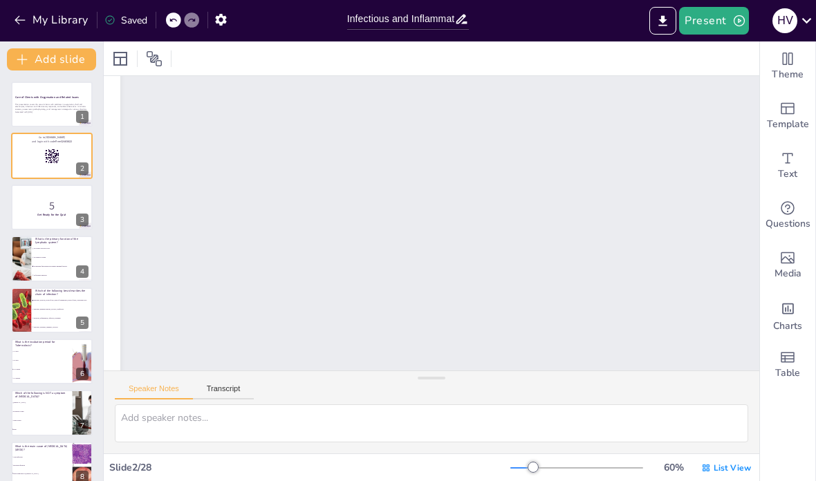
click at [56, 208] on p "5" at bounding box center [51, 205] width 73 height 15
checkbox input "true"
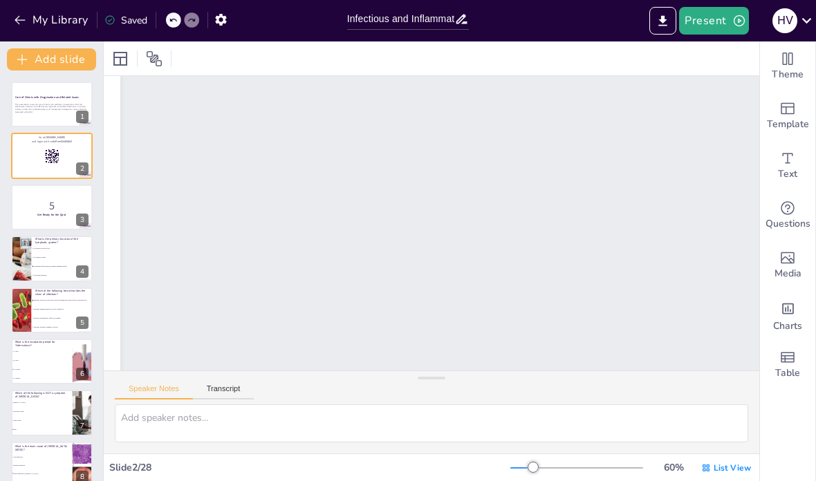
checkbox input "true"
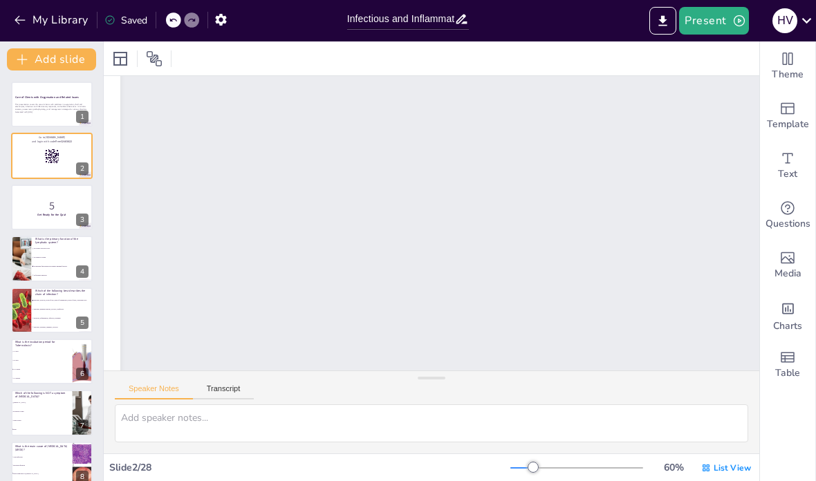
checkbox input "true"
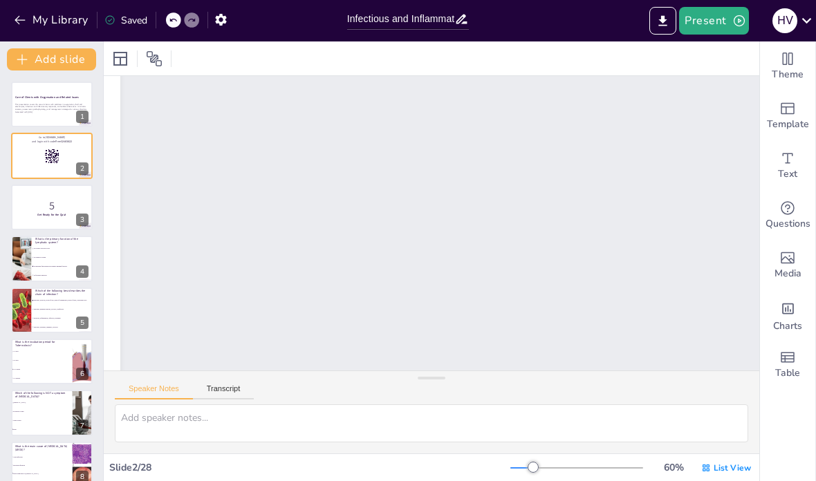
checkbox input "true"
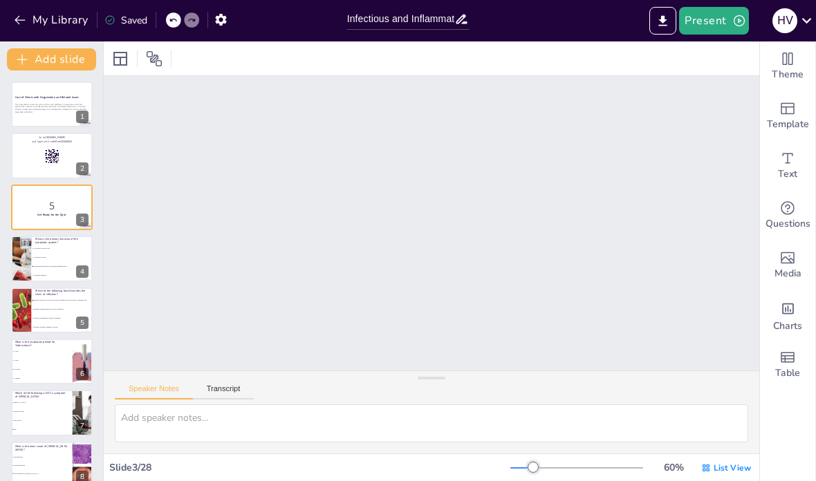
click at [48, 263] on li "To maintain fluid balance and support immune function" at bounding box center [63, 267] width 62 height 8
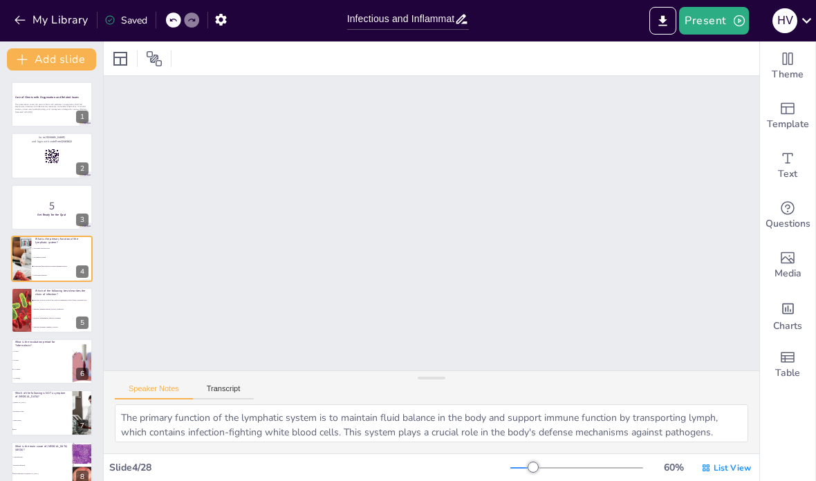
scroll to position [1441, 0]
click at [712, 27] on button "Present" at bounding box center [713, 21] width 69 height 28
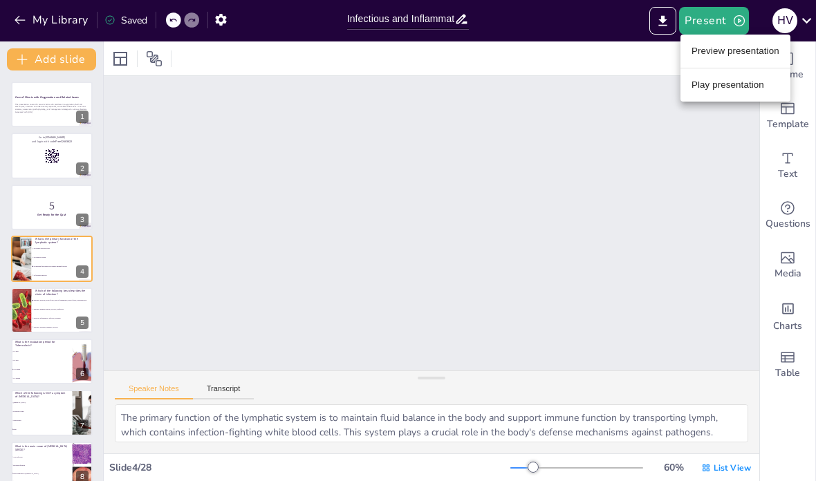
click at [730, 54] on li "Preview presentation" at bounding box center [735, 51] width 110 height 22
